Goal: Transaction & Acquisition: Purchase product/service

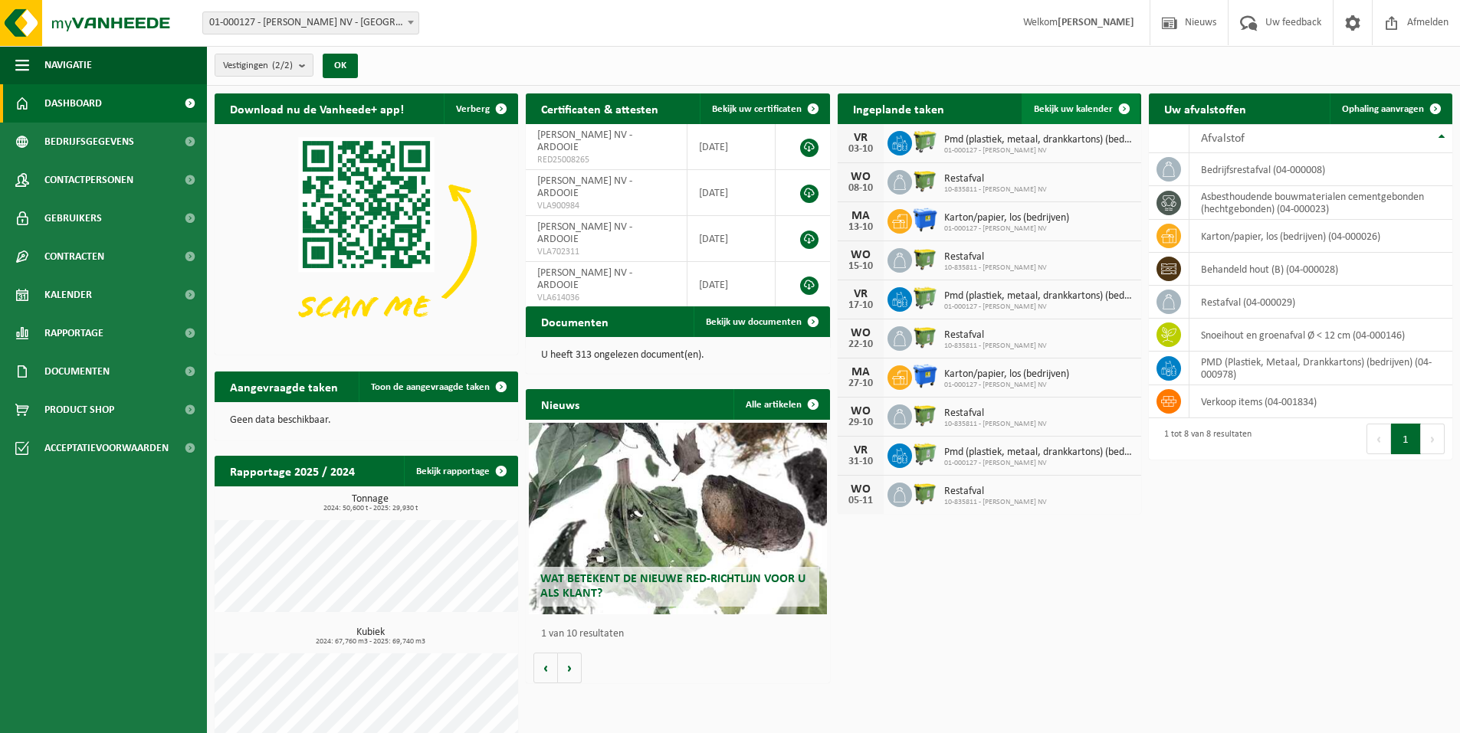
click at [1084, 108] on span "Bekijk uw kalender" at bounding box center [1073, 109] width 79 height 10
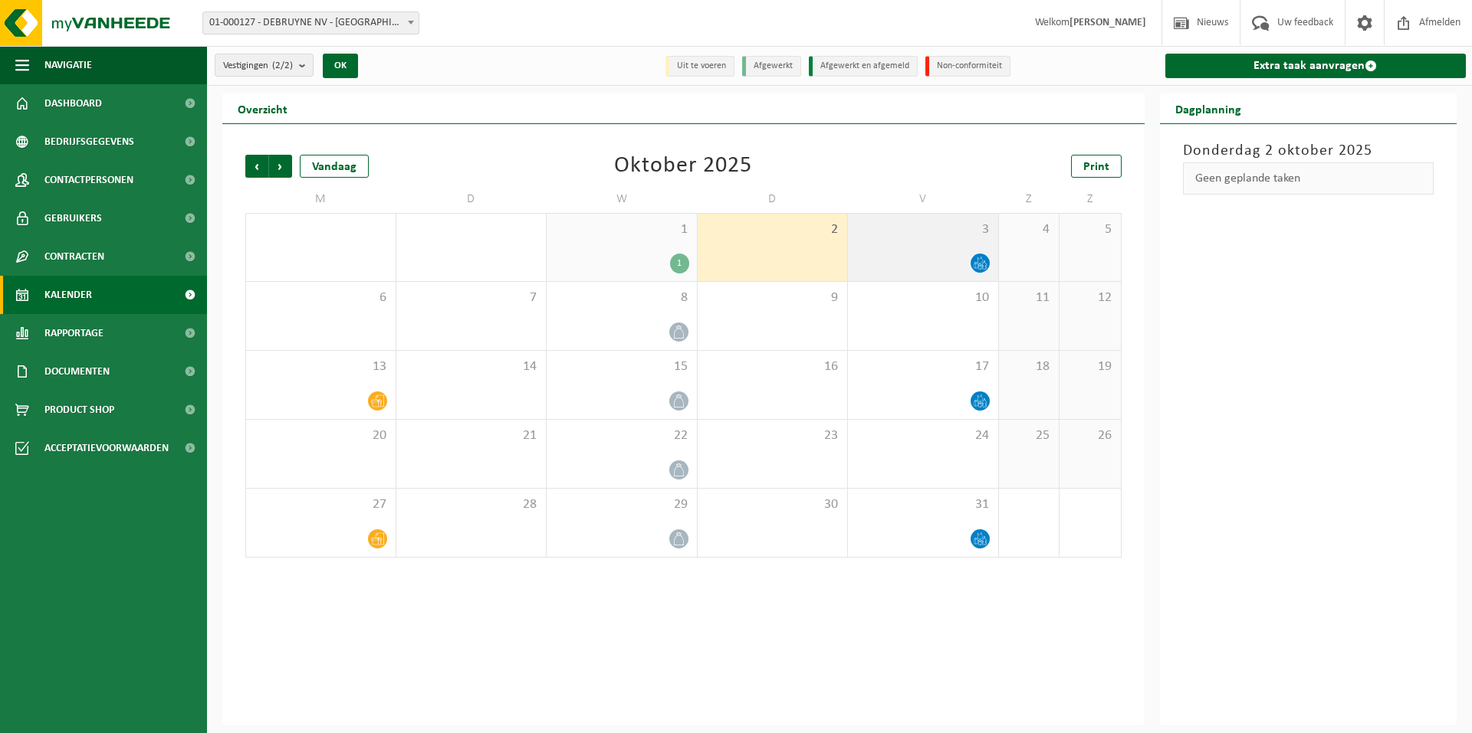
click at [978, 258] on icon at bounding box center [978, 260] width 5 height 7
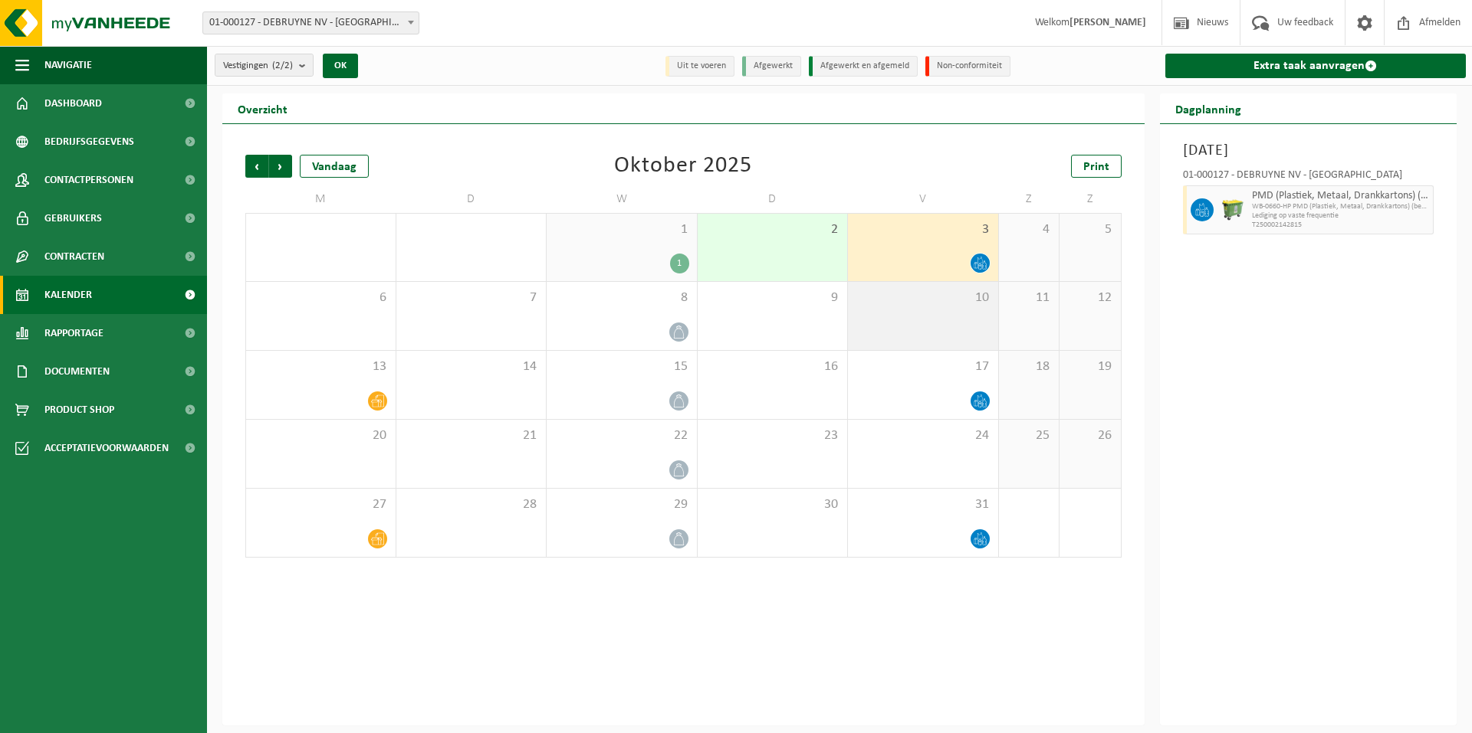
click at [937, 325] on div "10" at bounding box center [923, 316] width 150 height 68
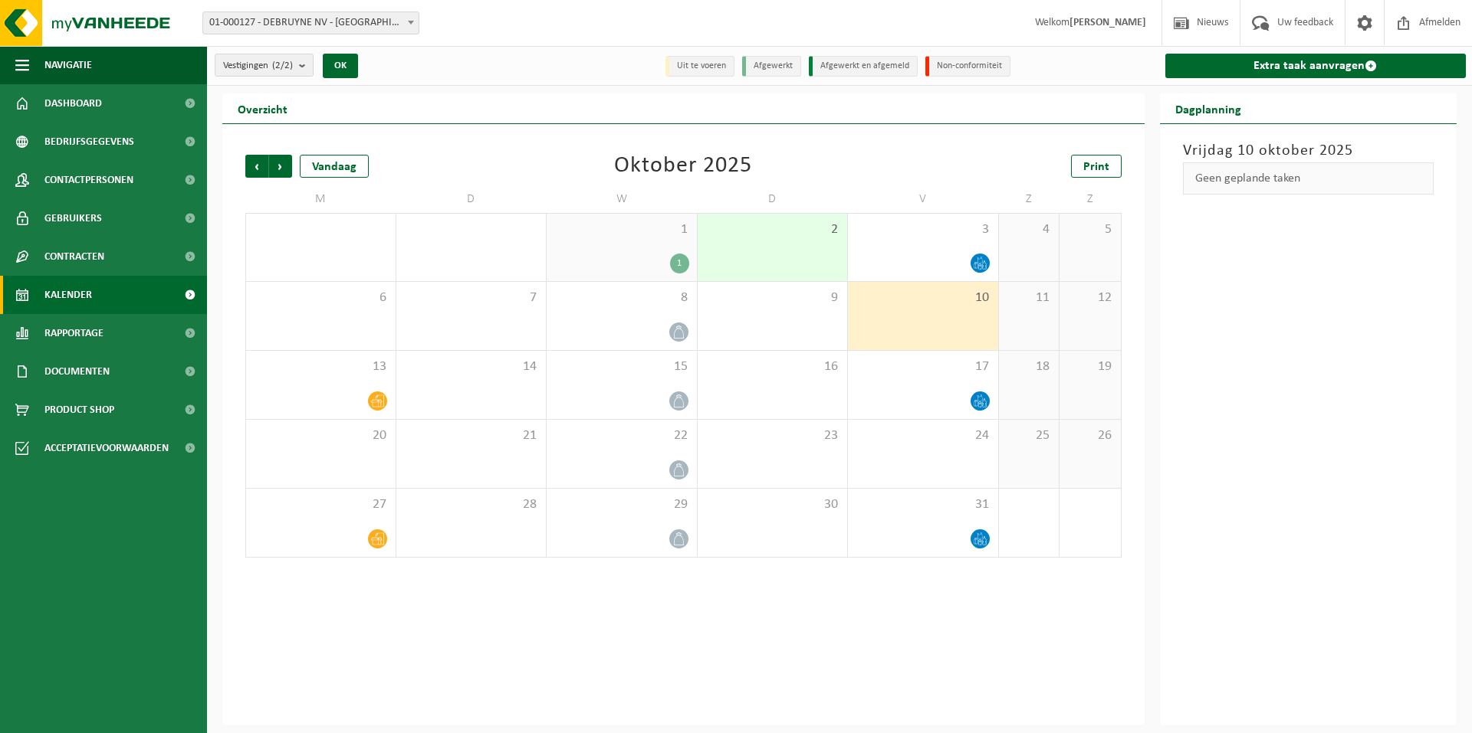
click at [1304, 182] on div "Geen geplande taken" at bounding box center [1308, 178] width 251 height 32
click at [953, 244] on div "3" at bounding box center [923, 247] width 150 height 67
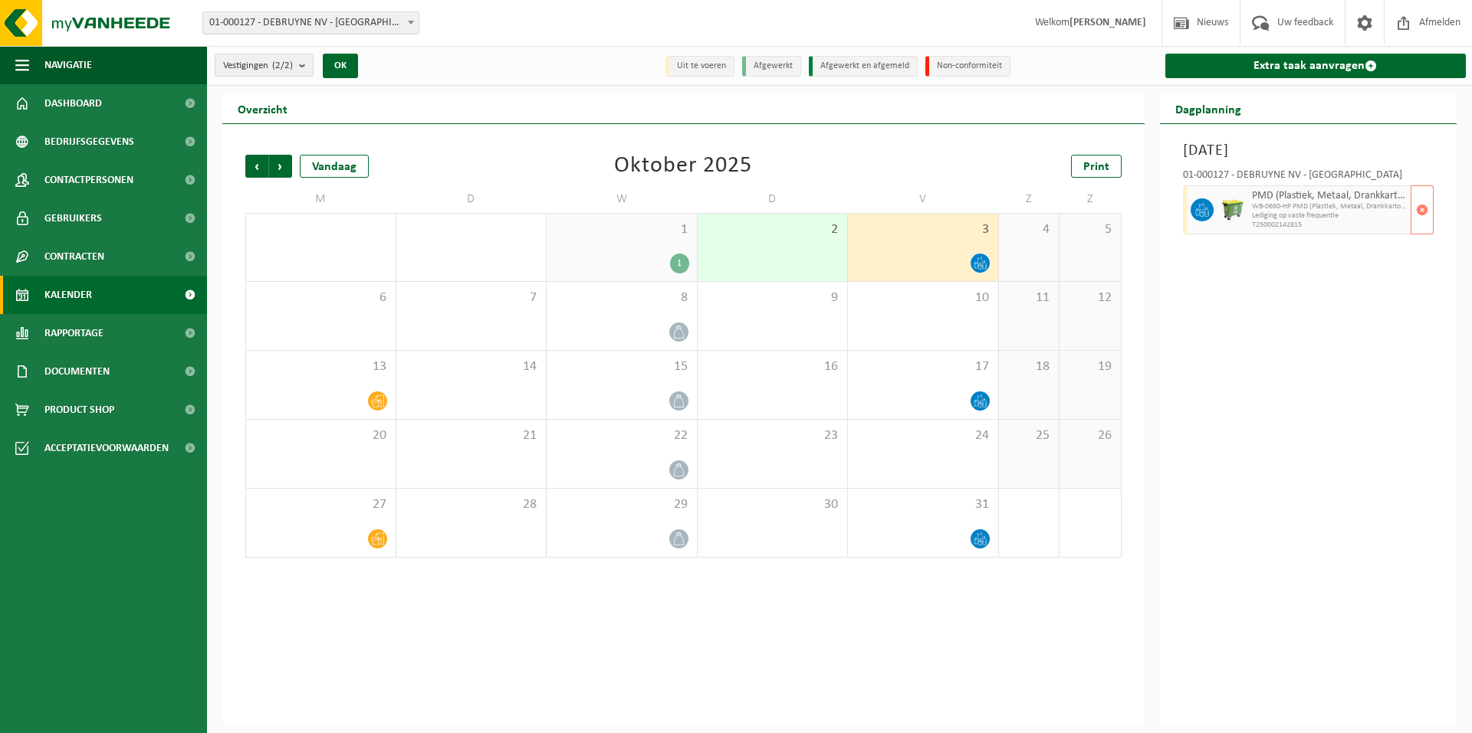
click at [1261, 203] on span "WB-0660-HP PMD (Plastiek, Metaal, Drankkartons) (bedrijven)" at bounding box center [1330, 206] width 156 height 9
click at [81, 407] on span "Product Shop" at bounding box center [79, 410] width 70 height 38
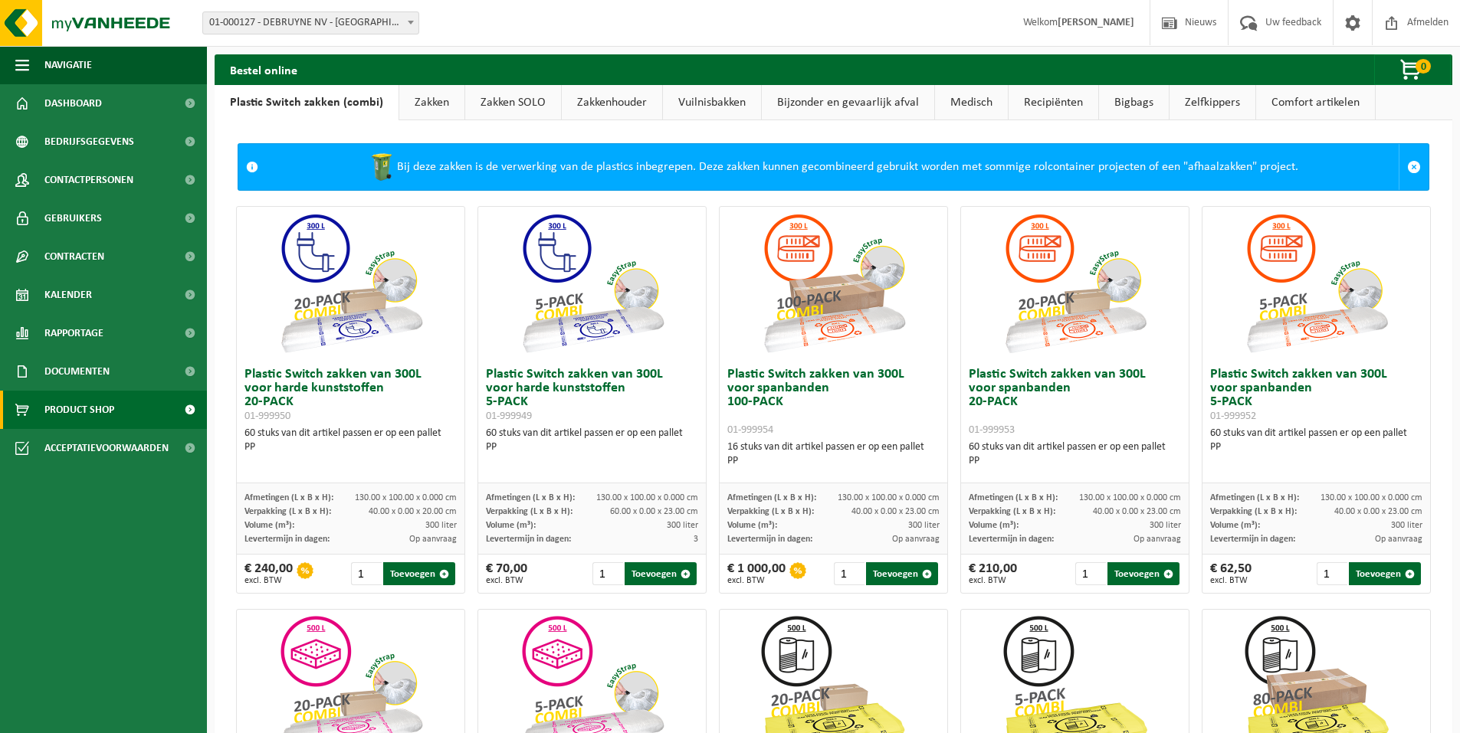
click at [636, 97] on link "Zakkenhouder" at bounding box center [612, 102] width 100 height 35
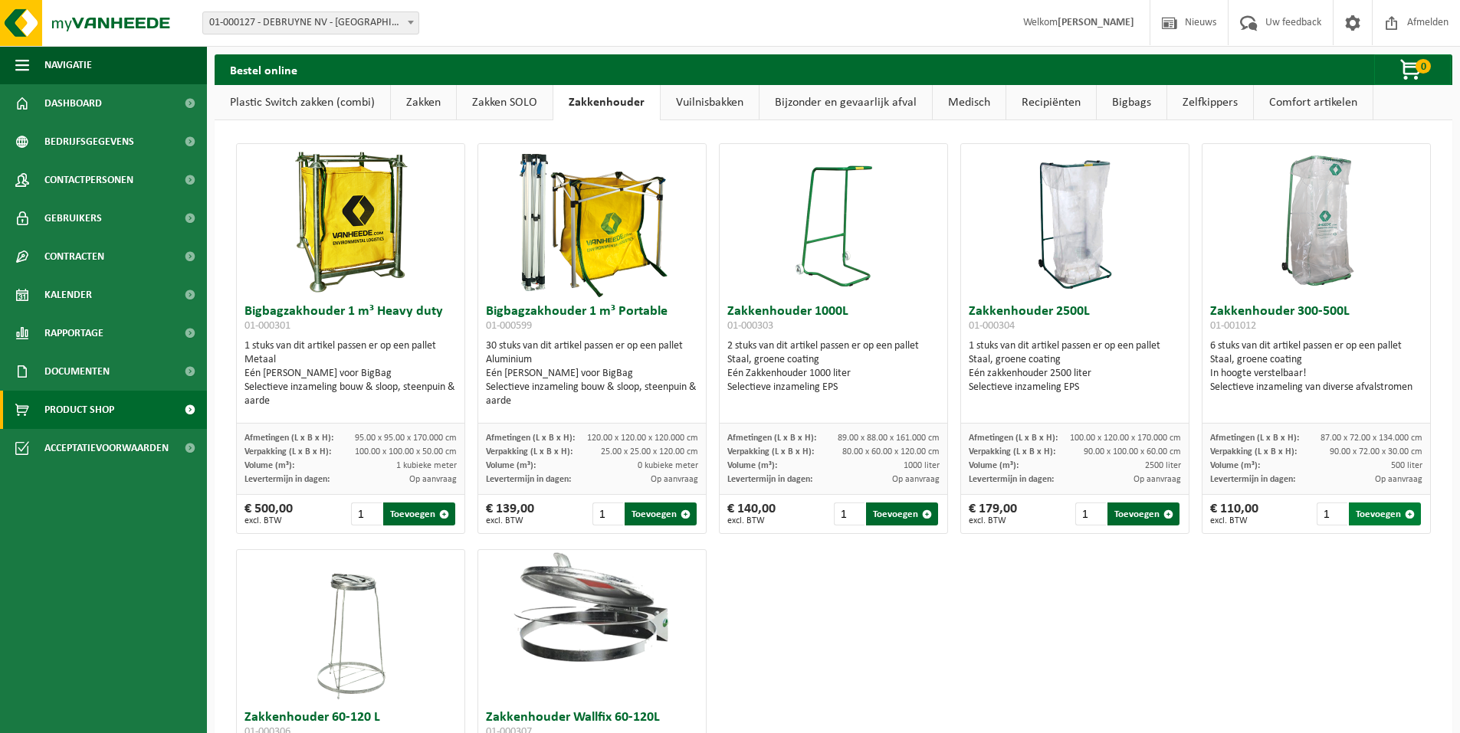
click at [1405, 517] on span "button" at bounding box center [1410, 515] width 10 height 10
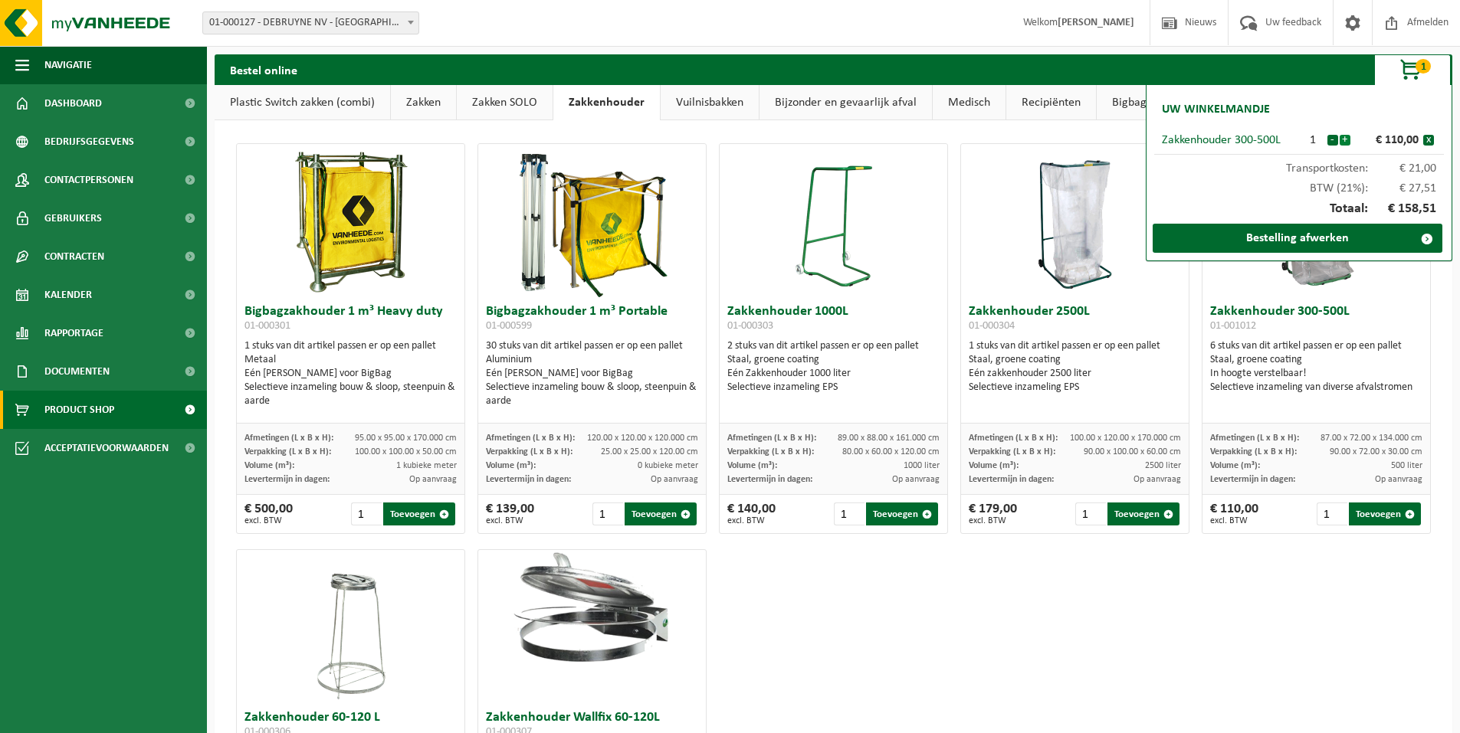
click at [1347, 139] on button "+" at bounding box center [1345, 140] width 11 height 11
click at [1385, 322] on h3 "Zakkenhouder 300-500L 01-001012" at bounding box center [1316, 320] width 212 height 31
click at [991, 628] on div "Bigbagzakhouder 1 m³ Heavy duty 01-000301 1 stuks van dit artikel passen er op …" at bounding box center [833, 542] width 1207 height 812
click at [1009, 612] on div "Bigbagzakhouder 1 m³ Heavy duty 01-000301 1 stuks van dit artikel passen er op …" at bounding box center [833, 542] width 1207 height 812
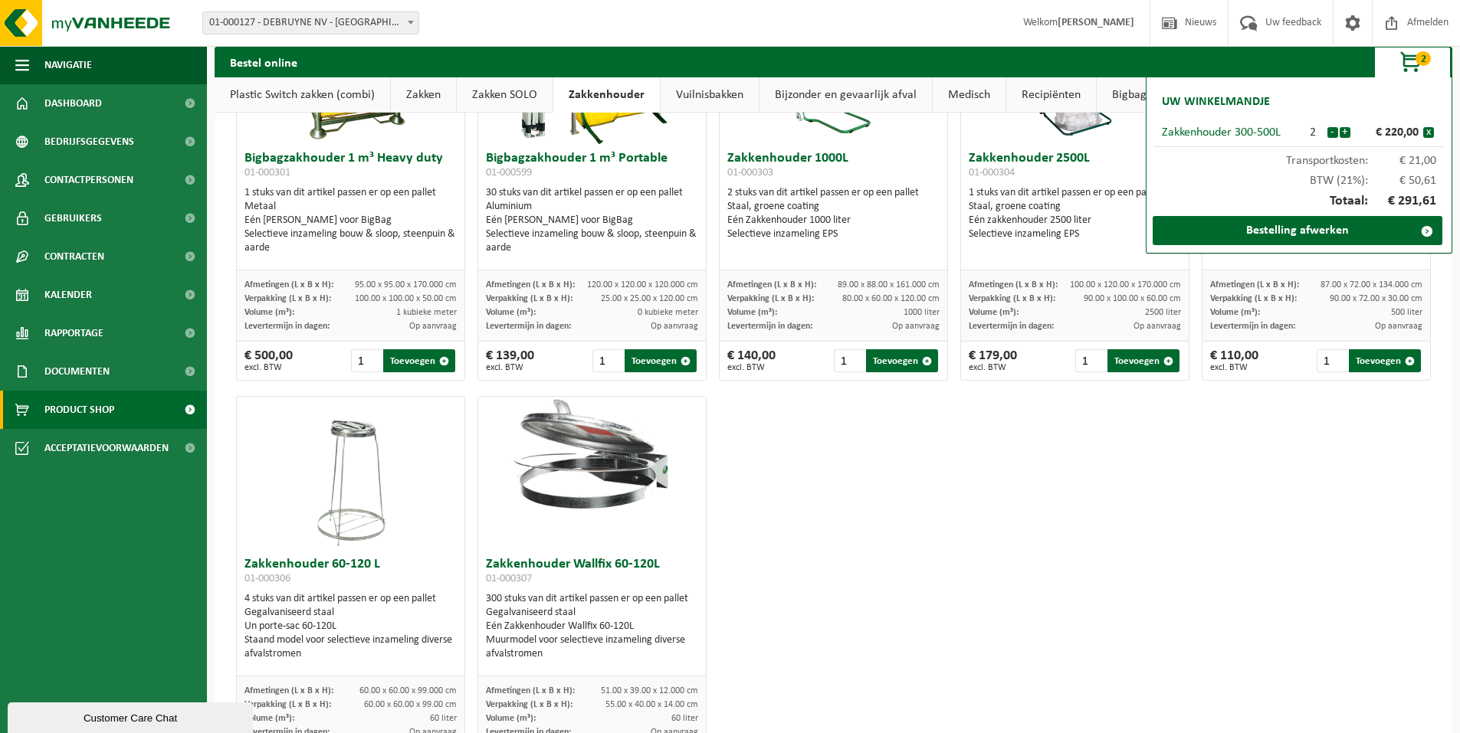
click at [1016, 602] on div "Bigbagzakhouder 1 m³ Heavy duty 01-000301 1 stuks van dit artikel passen er op …" at bounding box center [833, 388] width 1207 height 812
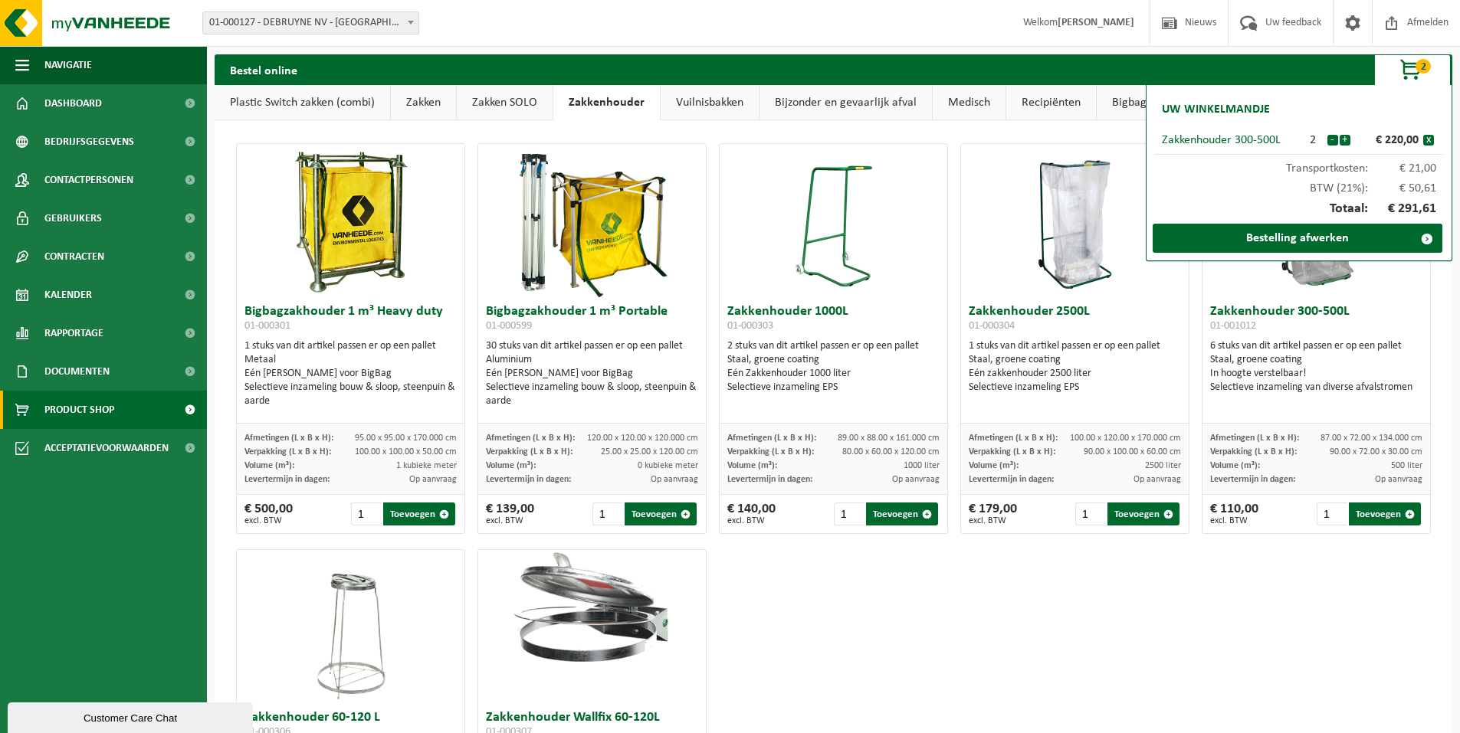
click at [1016, 602] on div "Bigbagzakhouder 1 m³ Heavy duty 01-000301 1 stuks van dit artikel passen er op …" at bounding box center [833, 542] width 1207 height 812
click at [1094, 637] on div "Bigbagzakhouder 1 m³ Heavy duty 01-000301 1 stuks van dit artikel passen er op …" at bounding box center [833, 542] width 1207 height 812
click at [996, 638] on div "Bigbagzakhouder 1 m³ Heavy duty 01-000301 1 stuks van dit artikel passen er op …" at bounding box center [833, 542] width 1207 height 812
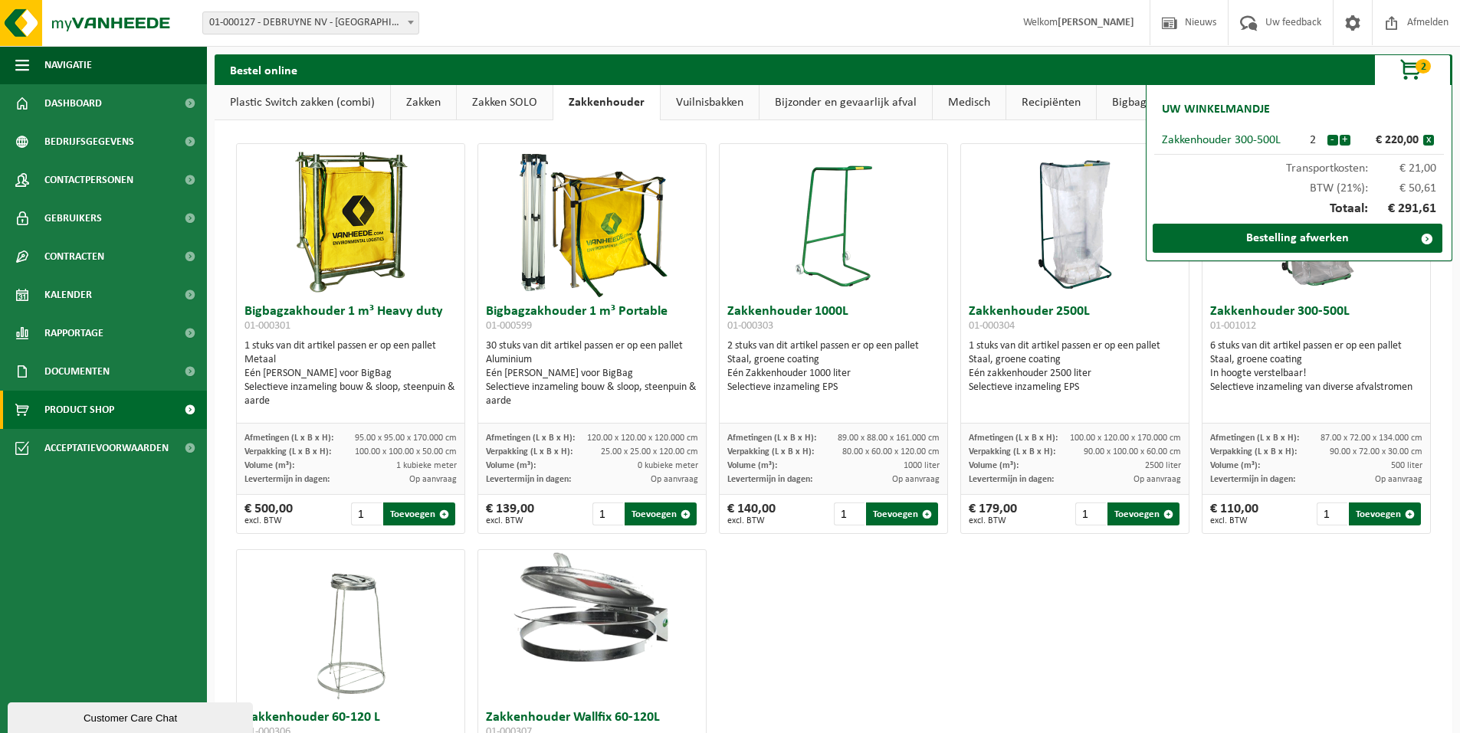
click at [996, 638] on div "Bigbagzakhouder 1 m³ Heavy duty 01-000301 1 stuks van dit artikel passen er op …" at bounding box center [833, 542] width 1207 height 812
click at [884, 653] on div "Bigbagzakhouder 1 m³ Heavy duty 01-000301 1 stuks van dit artikel passen er op …" at bounding box center [833, 542] width 1207 height 812
click at [1005, 645] on div "Bigbagzakhouder 1 m³ Heavy duty 01-000301 1 stuks van dit artikel passen er op …" at bounding box center [833, 542] width 1207 height 812
click at [981, 632] on div "Bigbagzakhouder 1 m³ Heavy duty 01-000301 1 stuks van dit artikel passen er op …" at bounding box center [833, 542] width 1207 height 812
click at [1136, 617] on div "Bigbagzakhouder 1 m³ Heavy duty 01-000301 1 stuks van dit artikel passen er op …" at bounding box center [833, 542] width 1207 height 812
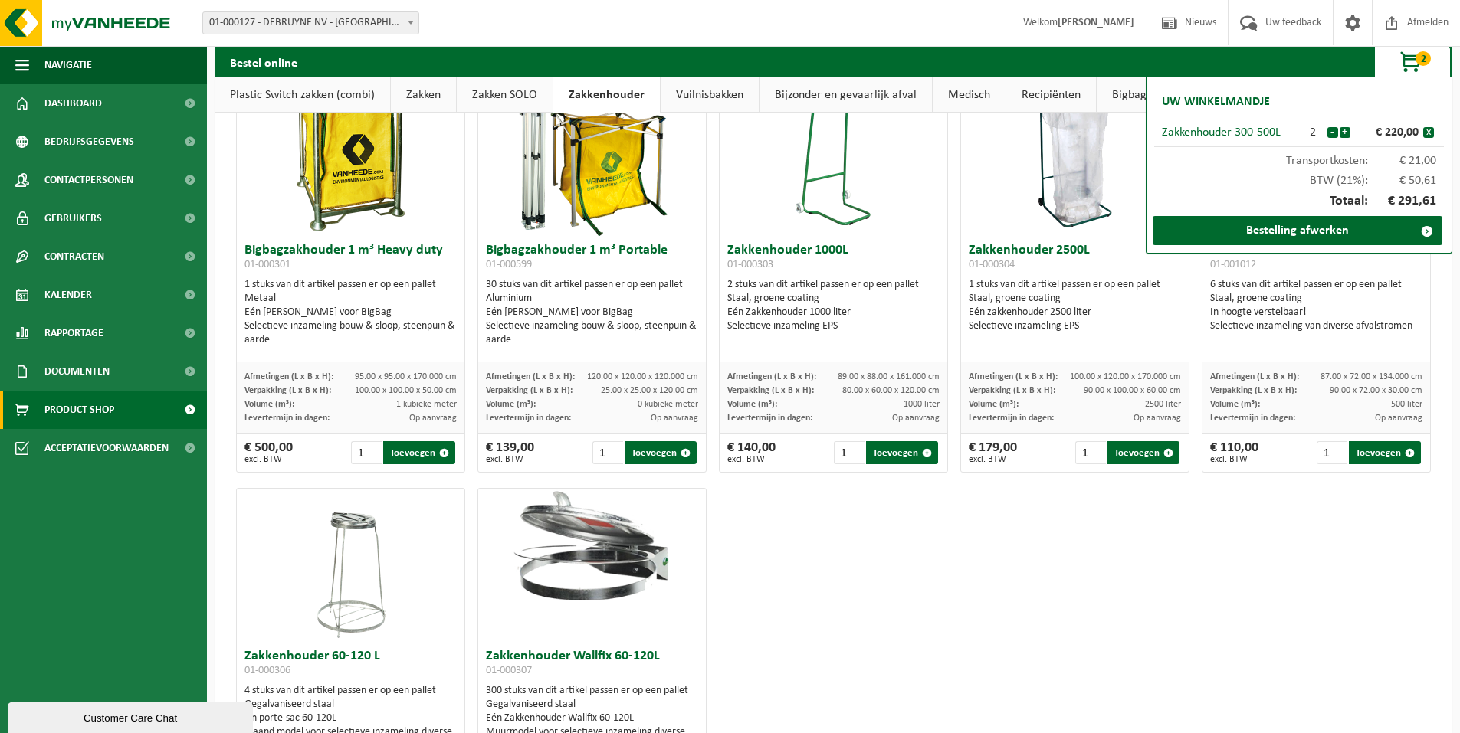
scroll to position [31, 0]
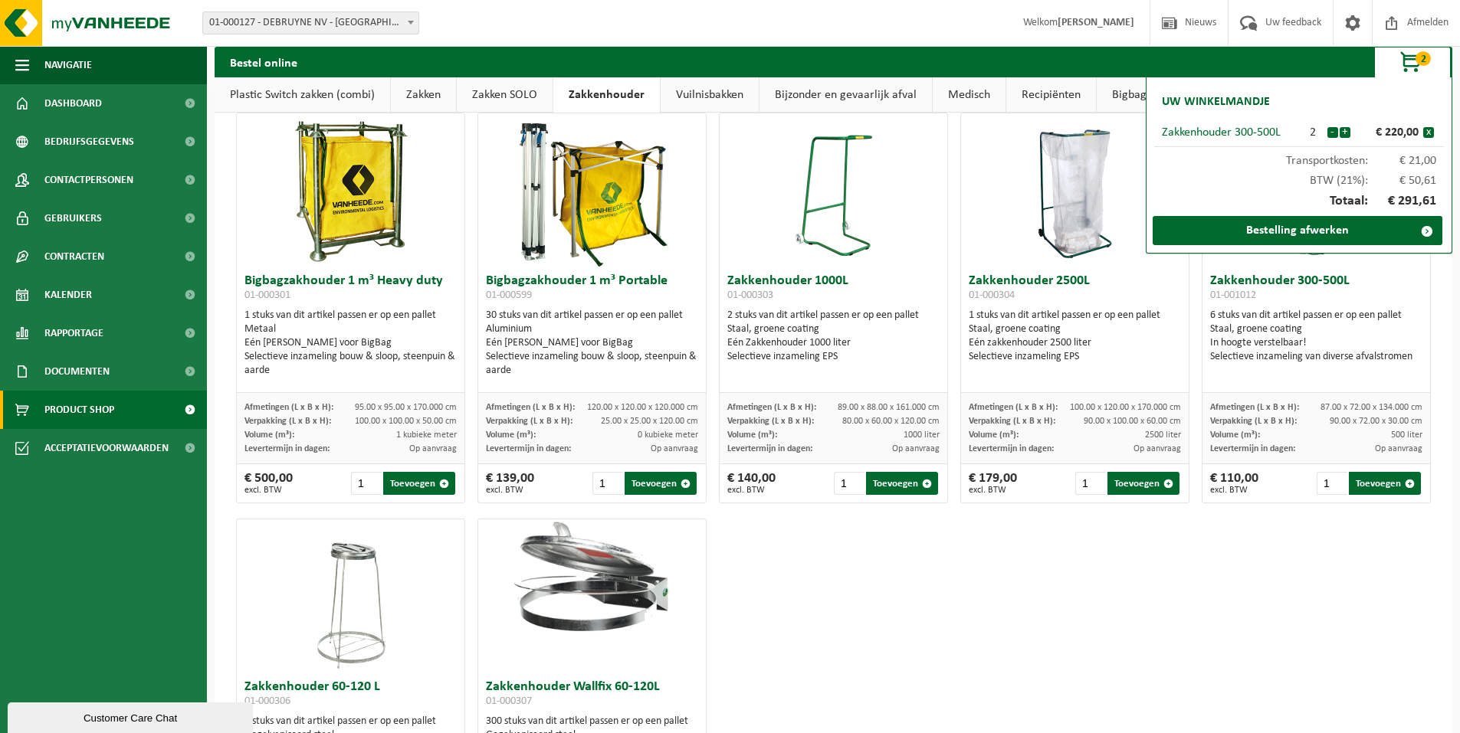
click at [1391, 599] on div "Bigbagzakhouder 1 m³ Heavy duty 01-000301 1 stuks van dit artikel passen er op …" at bounding box center [833, 511] width 1207 height 812
